Goal: Find specific page/section: Find specific page/section

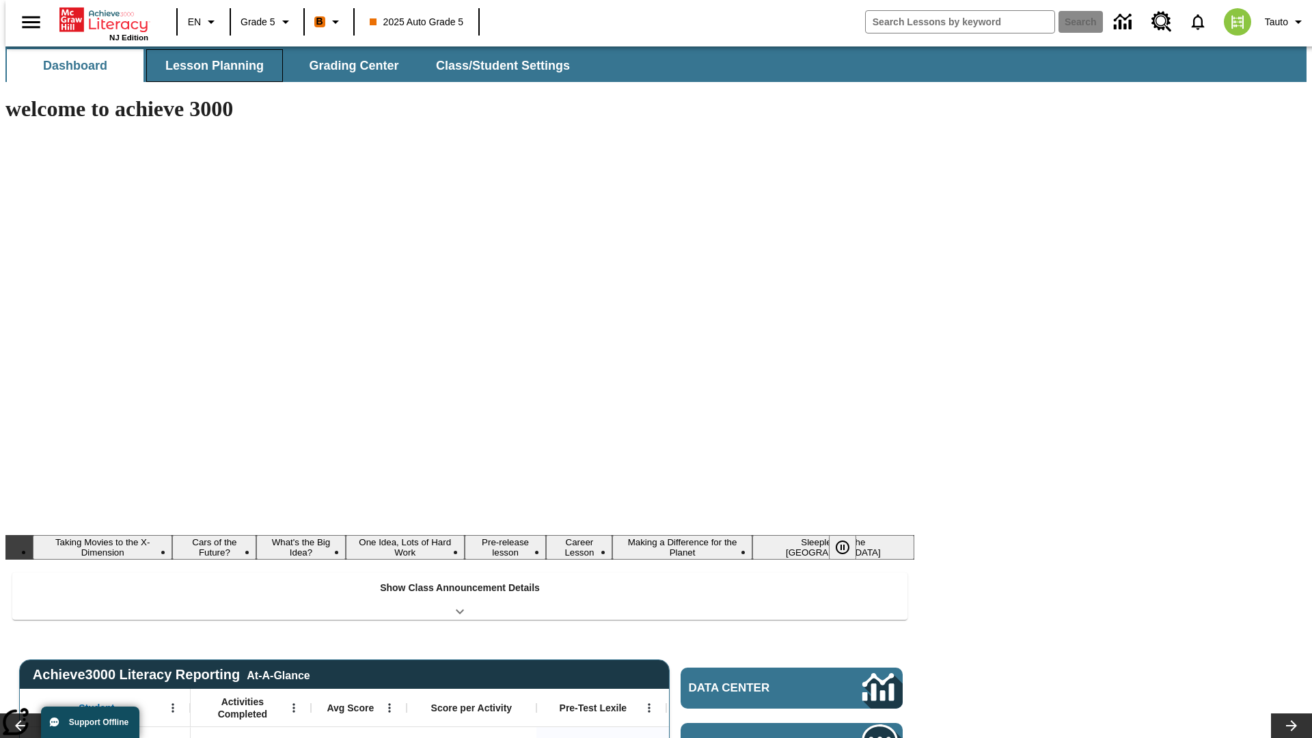
click at [209, 66] on span "Lesson Planning" at bounding box center [214, 66] width 98 height 16
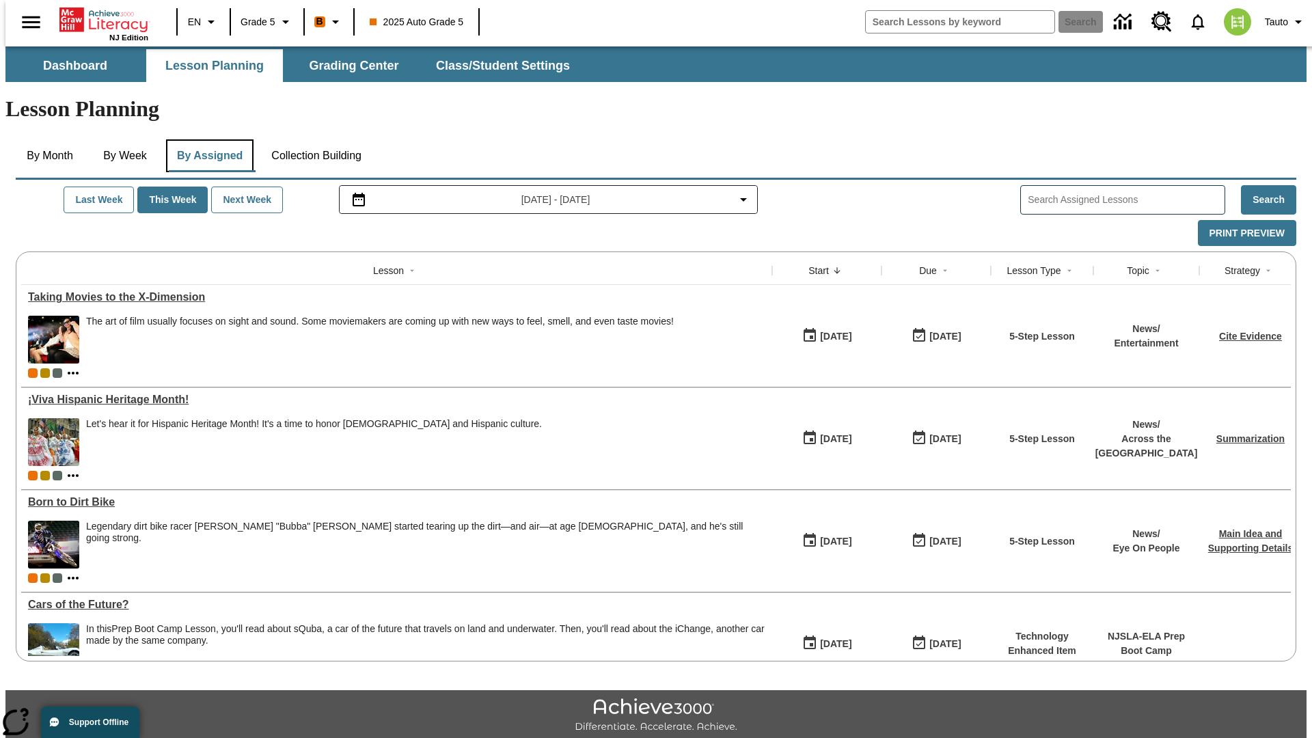
click at [206, 139] on button "By Assigned" at bounding box center [209, 155] width 87 height 33
type input "CVC Short Vowels Lesson 2"
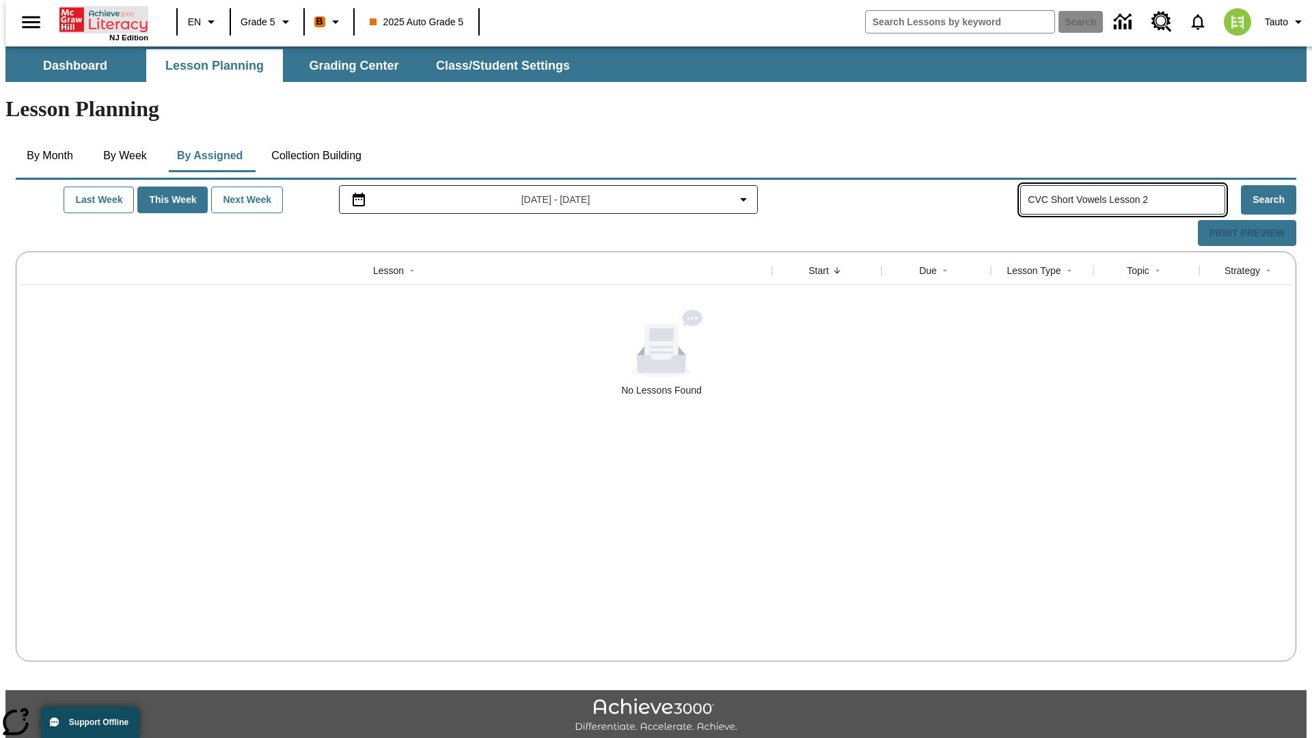
click at [98, 18] on icon "Home" at bounding box center [104, 19] width 91 height 27
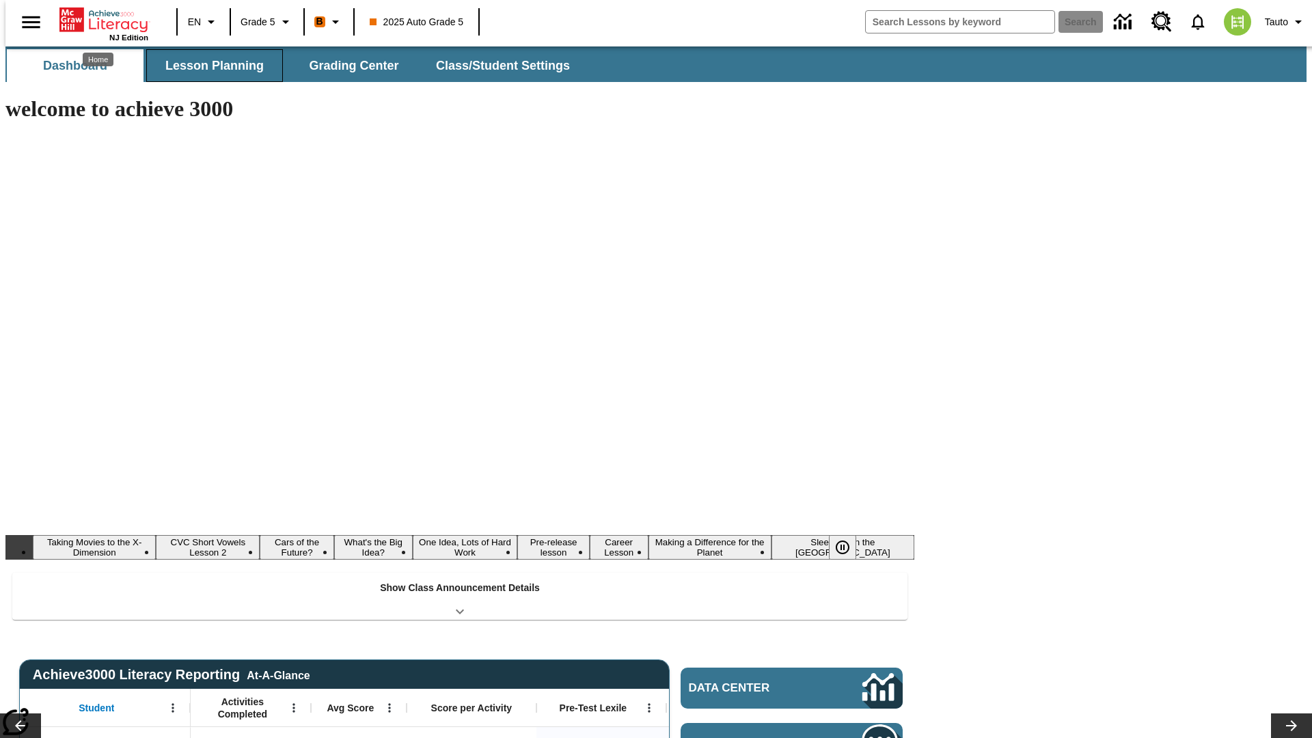
click at [209, 66] on span "Lesson Planning" at bounding box center [214, 66] width 98 height 16
